Goal: Task Accomplishment & Management: Use online tool/utility

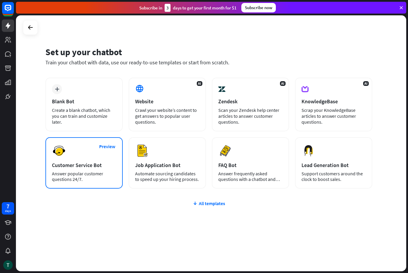
click at [86, 169] on div "Preview Customer Service Bot Answer popular customer questions 24/7." at bounding box center [83, 162] width 77 height 51
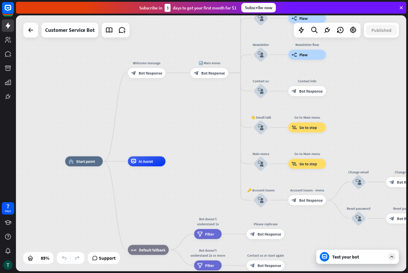
drag, startPoint x: 242, startPoint y: 124, endPoint x: 205, endPoint y: 135, distance: 38.5
click at [205, 135] on div "home_2 Start point Welcome message block_bot_response Bot Response 🔙 Main menu …" at bounding box center [211, 143] width 390 height 256
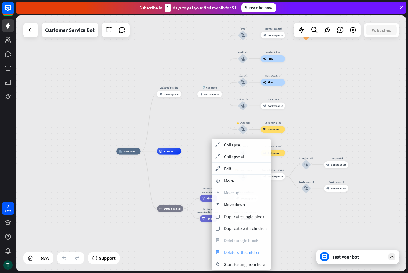
click at [249, 252] on span "Delete with children" at bounding box center [242, 252] width 37 height 6
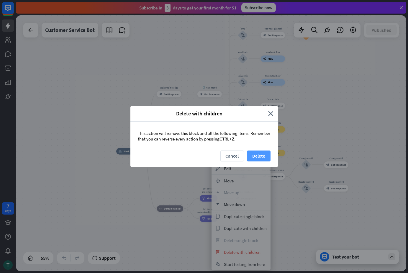
click at [257, 154] on button "Delete" at bounding box center [259, 155] width 24 height 11
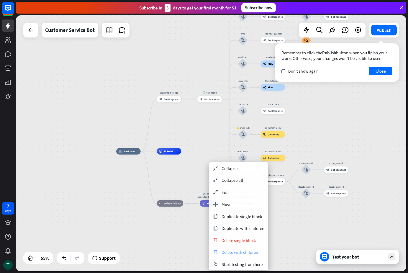
click at [240, 251] on span "Delete with children" at bounding box center [240, 252] width 37 height 6
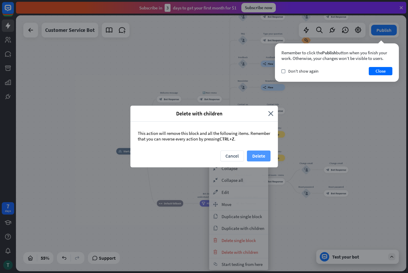
click at [258, 158] on button "Delete" at bounding box center [259, 155] width 24 height 11
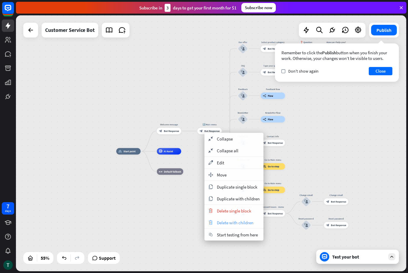
click at [231, 221] on span "Delete with children" at bounding box center [235, 223] width 37 height 6
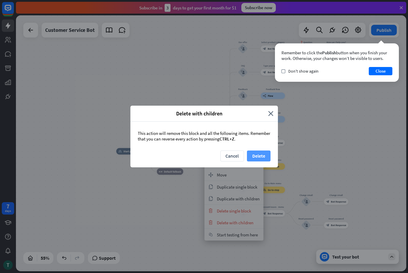
click at [255, 158] on button "Delete" at bounding box center [259, 155] width 24 height 11
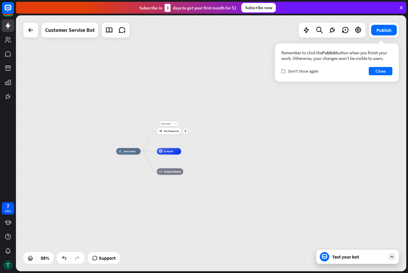
click at [171, 132] on span "Bot Response" at bounding box center [171, 130] width 15 height 3
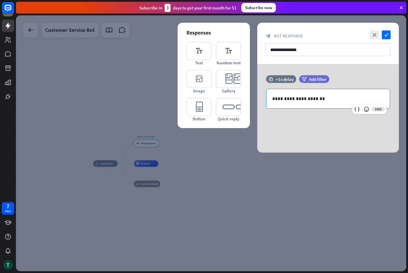
drag, startPoint x: 331, startPoint y: 101, endPoint x: 243, endPoint y: 108, distance: 88.4
click at [257, 108] on div "**********" at bounding box center [328, 108] width 142 height 88
drag, startPoint x: 322, startPoint y: 99, endPoint x: 262, endPoint y: 100, distance: 59.9
click at [262, 100] on div "**********" at bounding box center [328, 99] width 142 height 20
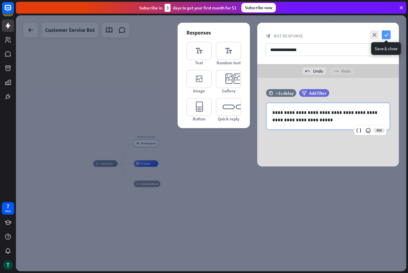
click at [385, 33] on icon "check" at bounding box center [386, 34] width 9 height 9
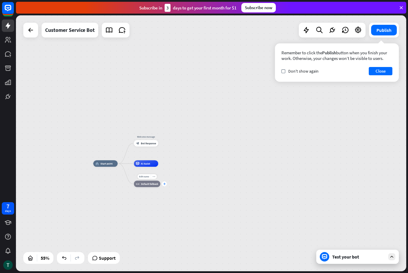
click at [165, 184] on icon "plus" at bounding box center [164, 184] width 2 height 2
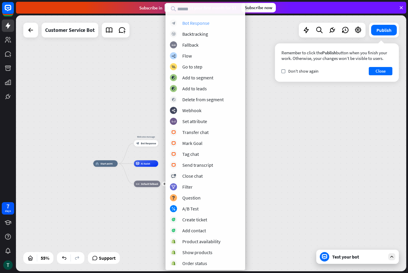
click at [189, 21] on div "Bot Response" at bounding box center [195, 23] width 27 height 6
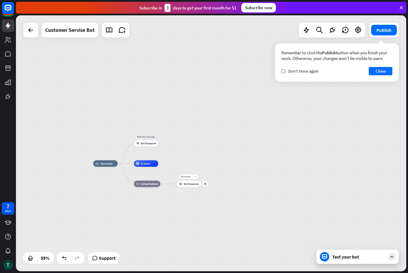
click at [201, 186] on div "Edit name more_horiz plus block_bot_response Bot Response" at bounding box center [189, 184] width 24 height 6
click at [206, 184] on div "plus" at bounding box center [205, 183] width 5 height 5
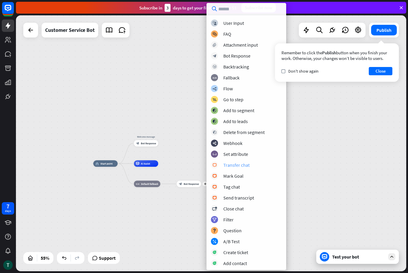
click at [236, 163] on div "Transfer chat" at bounding box center [236, 165] width 26 height 6
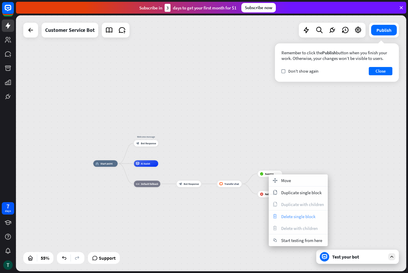
click at [293, 217] on span "Delete single block" at bounding box center [298, 217] width 34 height 6
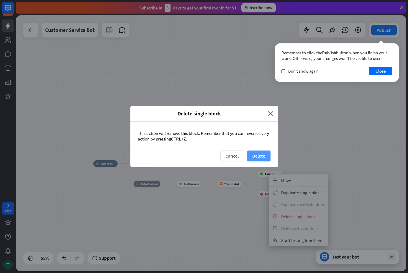
click at [267, 160] on button "Delete" at bounding box center [259, 155] width 24 height 11
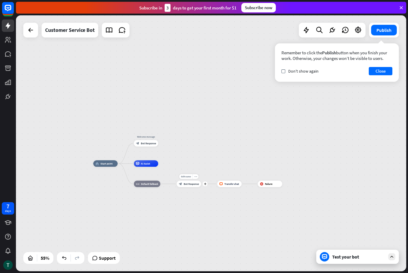
click at [185, 185] on span "Bot Response" at bounding box center [191, 183] width 15 height 3
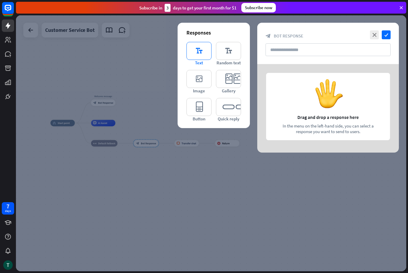
click at [199, 54] on icon "editor_text" at bounding box center [198, 51] width 25 height 18
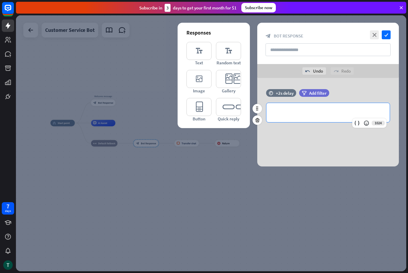
click at [298, 112] on p "**********" at bounding box center [328, 112] width 112 height 7
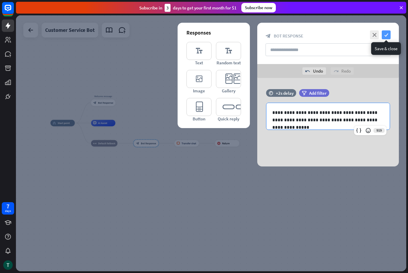
click at [386, 32] on icon "check" at bounding box center [386, 34] width 9 height 9
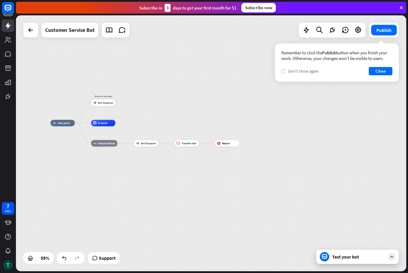
click at [285, 71] on label "check" at bounding box center [283, 71] width 4 height 4
click at [380, 70] on button "Close" at bounding box center [381, 71] width 24 height 8
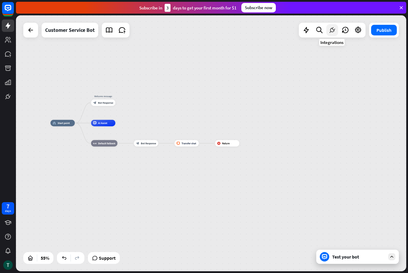
click at [332, 28] on icon at bounding box center [332, 30] width 8 height 8
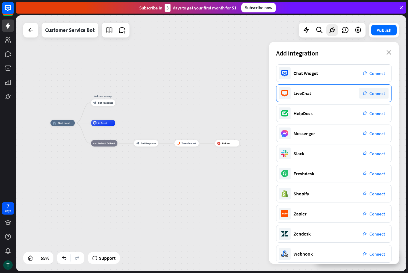
click at [348, 91] on div "LiveChat plug_integration Connect" at bounding box center [334, 93] width 116 height 18
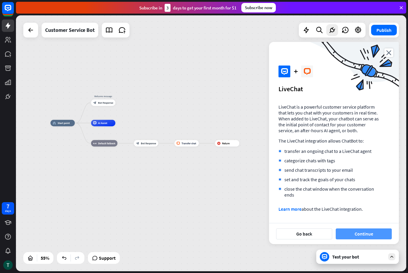
click at [365, 233] on button "Continue" at bounding box center [364, 233] width 56 height 11
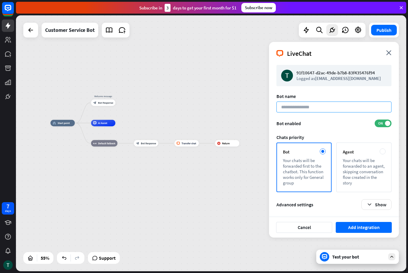
click at [307, 107] on input at bounding box center [333, 106] width 115 height 11
click at [327, 107] on input at bounding box center [333, 106] width 115 height 11
type input "*"
click at [330, 107] on input at bounding box center [333, 106] width 115 height 11
paste input "**********"
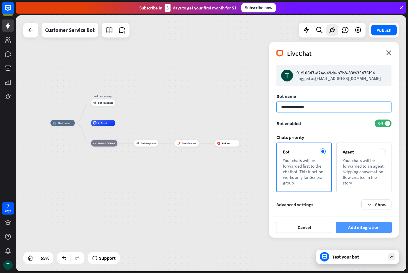
type input "**********"
click at [367, 232] on button "Add integration" at bounding box center [364, 227] width 56 height 11
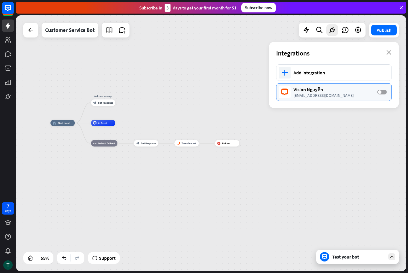
click at [384, 93] on label "OFF" at bounding box center [381, 92] width 9 height 5
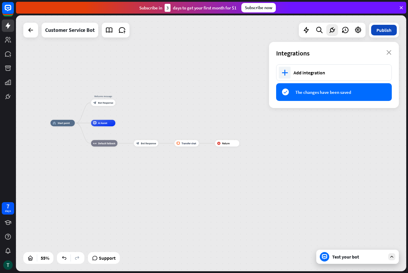
click at [381, 31] on button "Publish" at bounding box center [384, 30] width 26 height 11
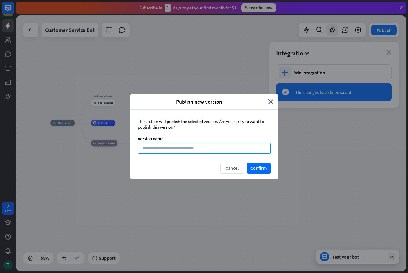
click at [195, 147] on input at bounding box center [204, 148] width 133 height 11
paste input "**********"
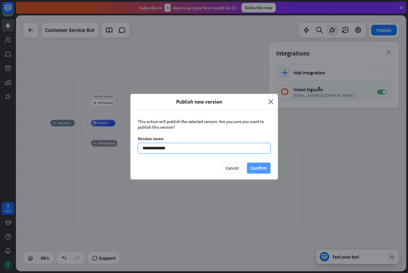
type input "**********"
click at [260, 171] on button "Confirm" at bounding box center [259, 168] width 24 height 11
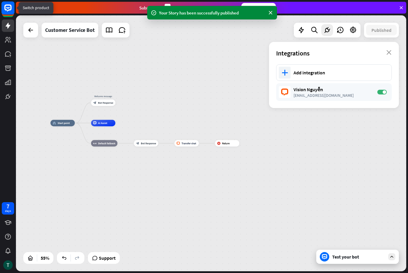
click at [7, 9] on rect at bounding box center [7, 7] width 13 height 13
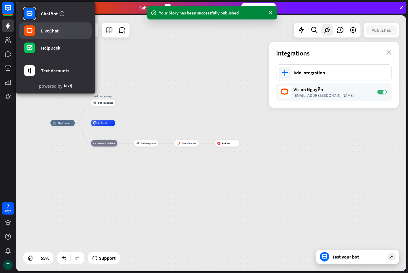
click at [44, 32] on div "LiveChat" at bounding box center [50, 31] width 18 height 6
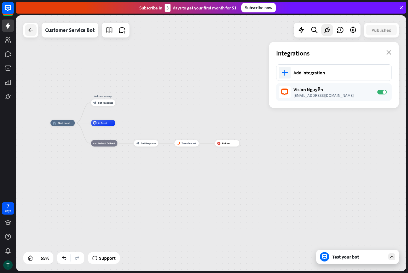
click at [28, 32] on icon at bounding box center [30, 30] width 7 height 7
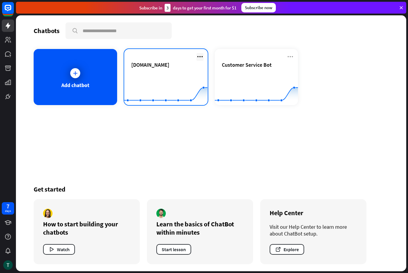
click at [197, 56] on icon at bounding box center [199, 56] width 7 height 7
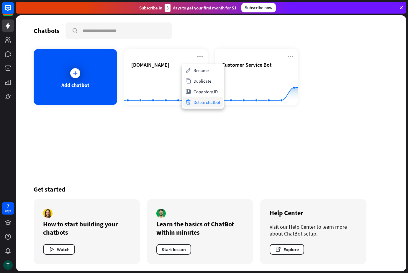
click at [194, 102] on div "Delete chatbot" at bounding box center [203, 102] width 40 height 11
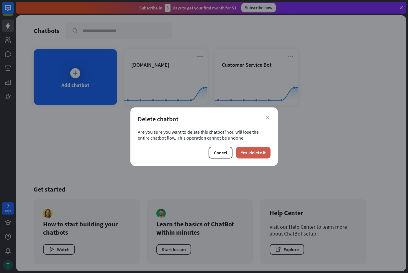
click at [265, 155] on button "Yes, delete it" at bounding box center [253, 153] width 35 height 12
